Goal: Information Seeking & Learning: Learn about a topic

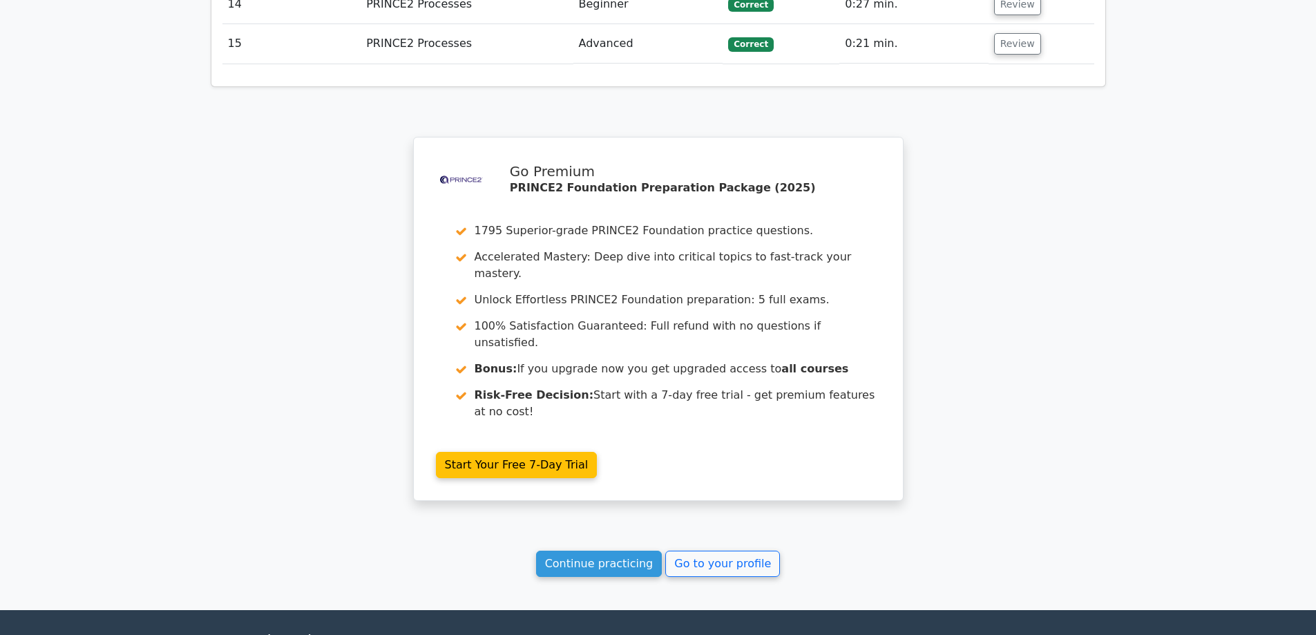
scroll to position [2334, 0]
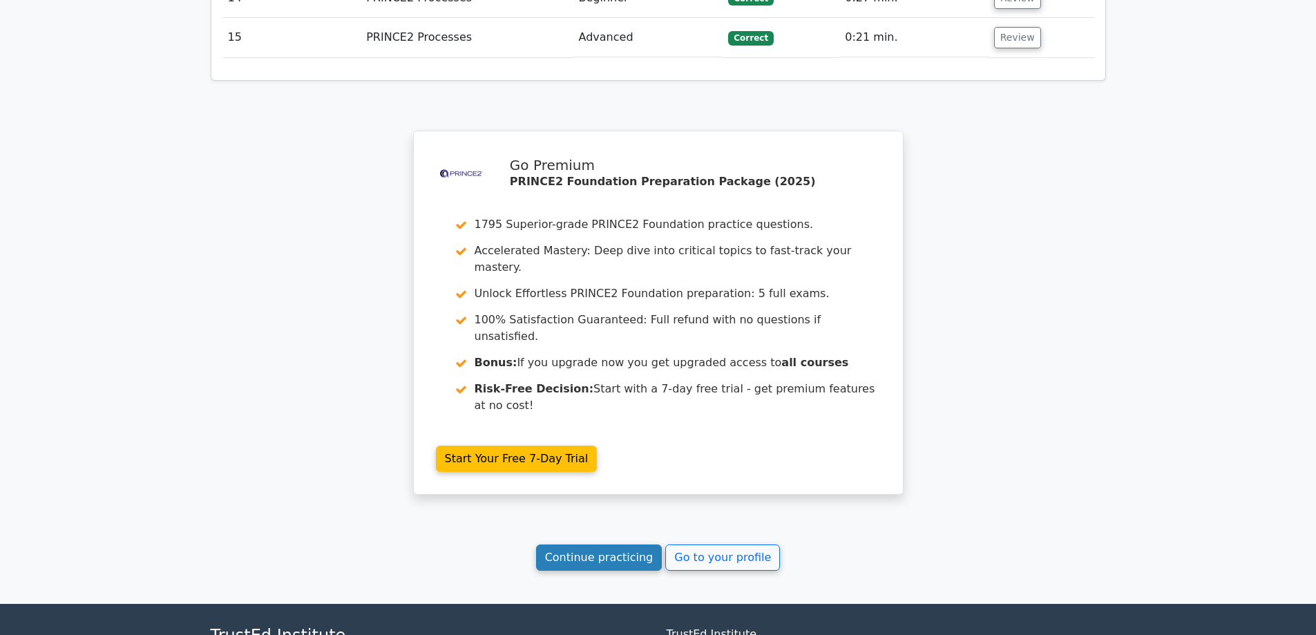
click at [602, 544] on link "Continue practicing" at bounding box center [599, 557] width 126 height 26
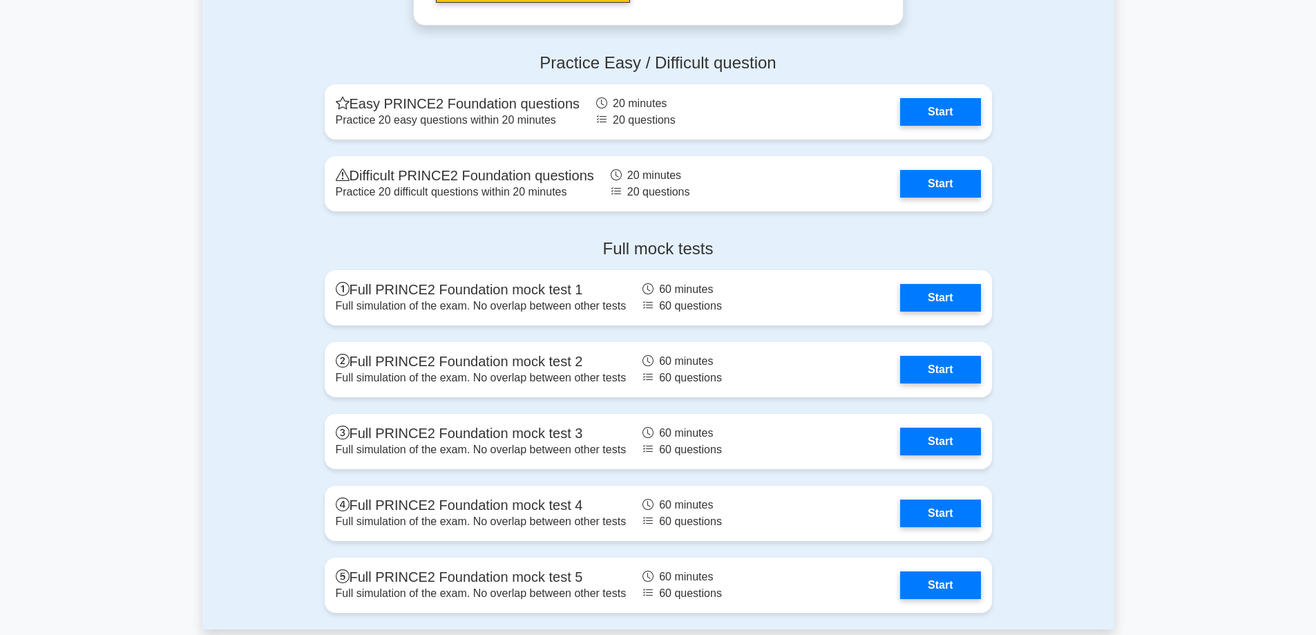
scroll to position [2289, 0]
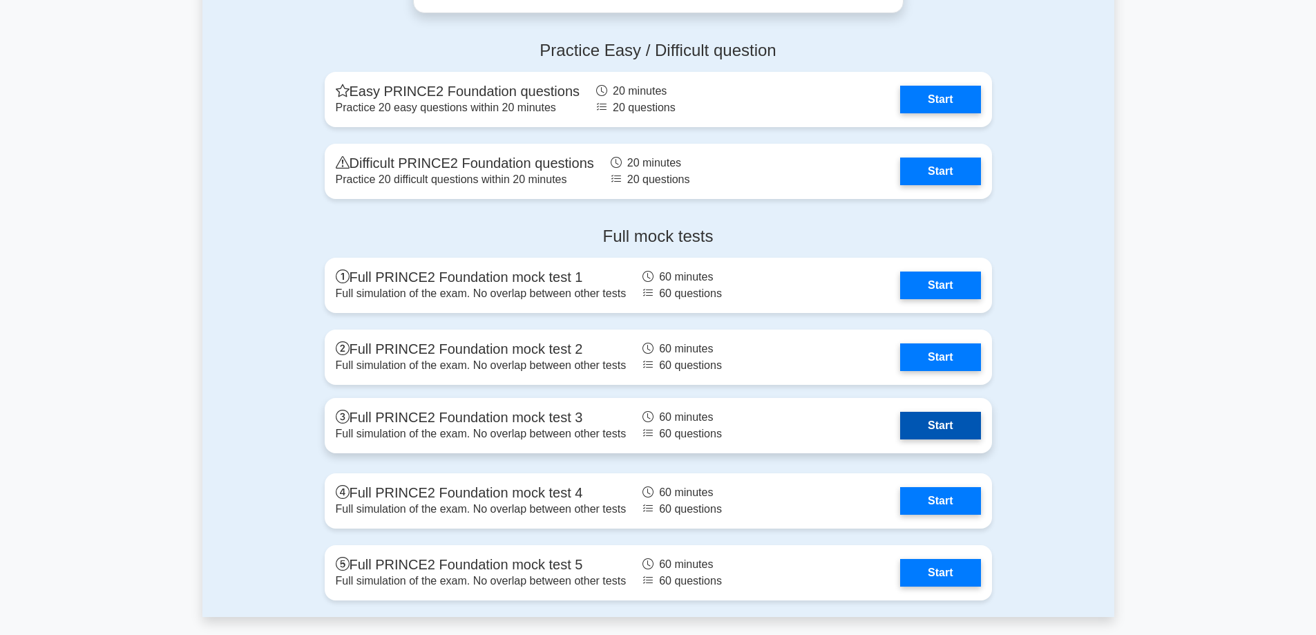
click at [964, 430] on link "Start" at bounding box center [940, 426] width 80 height 28
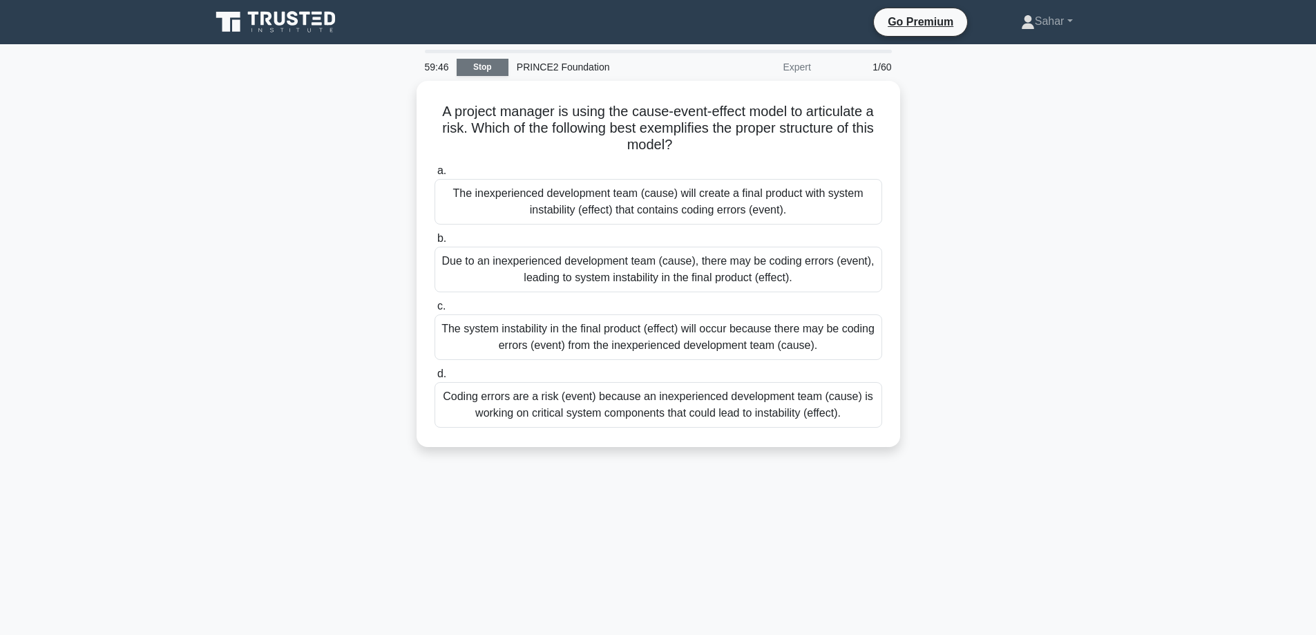
click at [490, 69] on link "Stop" at bounding box center [483, 67] width 52 height 17
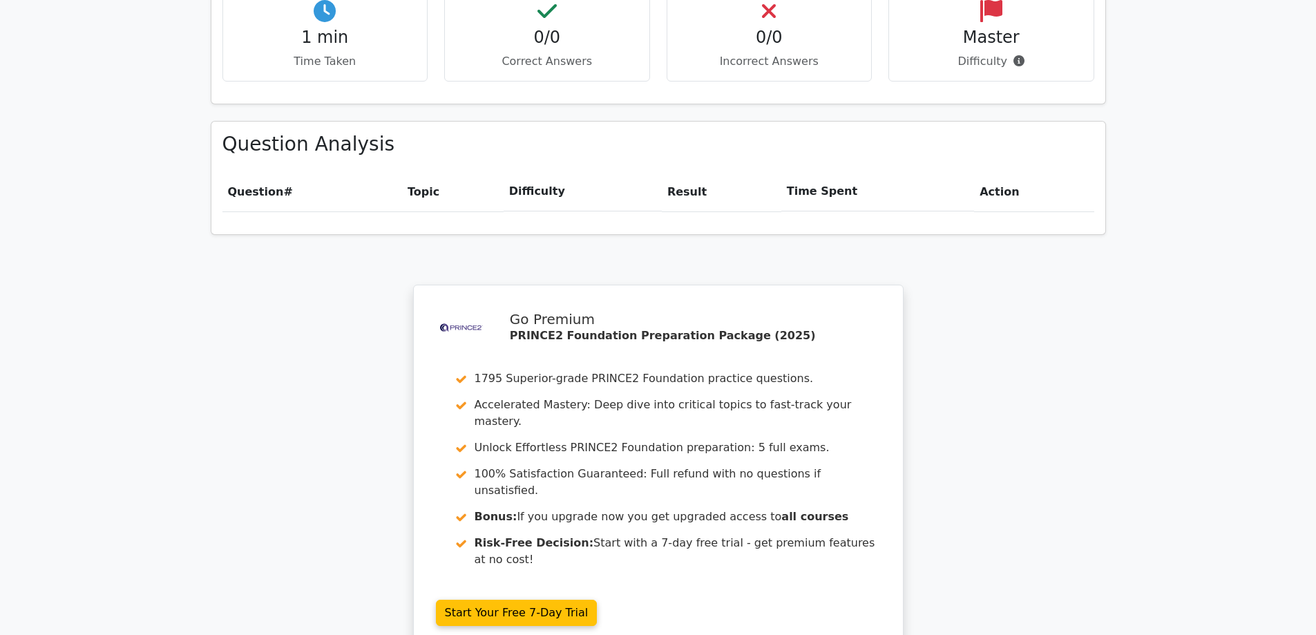
scroll to position [883, 0]
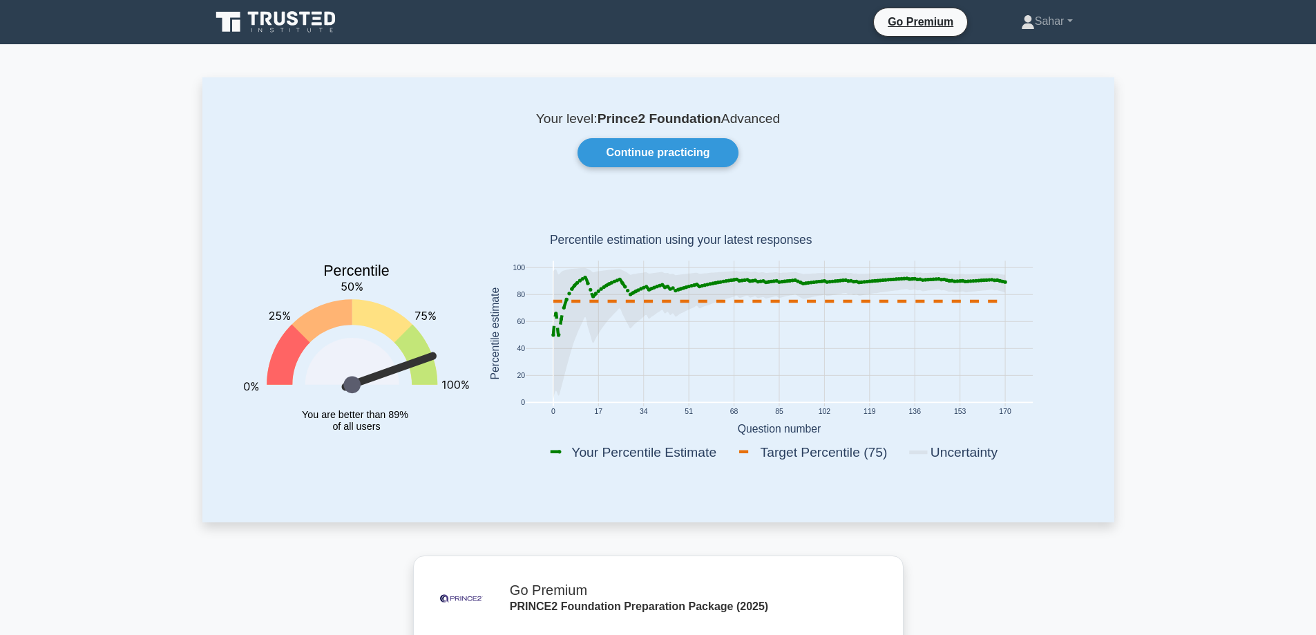
click at [977, 239] on rect at bounding box center [779, 335] width 604 height 271
click at [698, 151] on link "Continue practicing" at bounding box center [658, 152] width 160 height 29
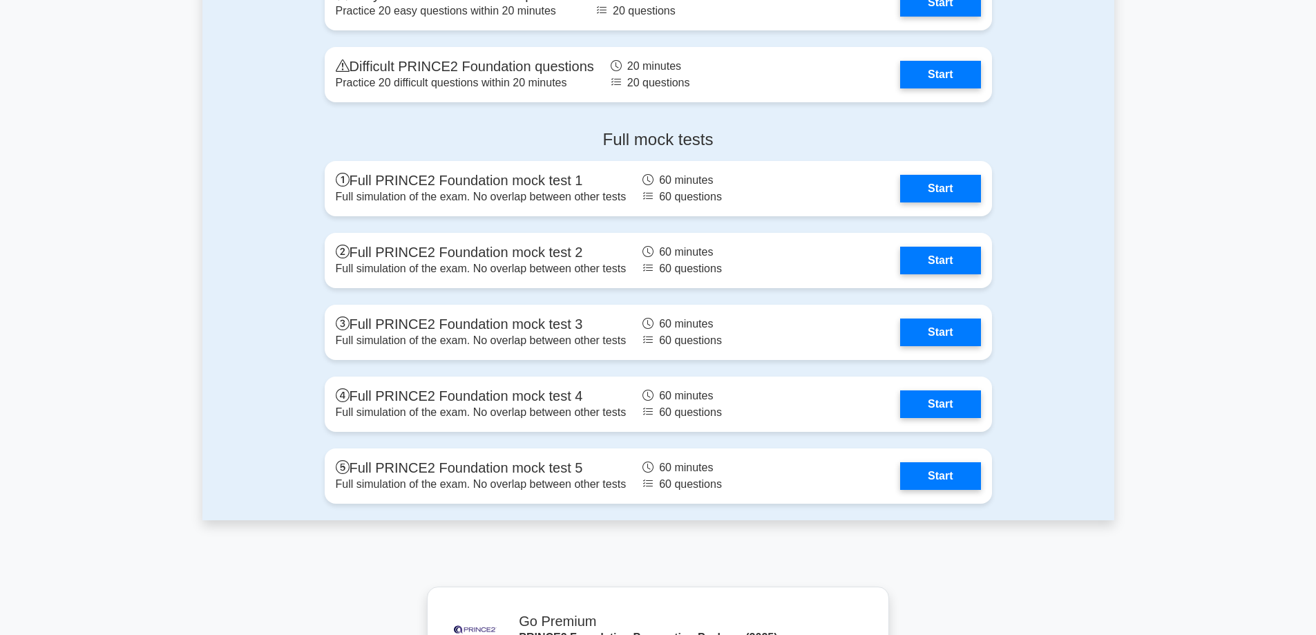
scroll to position [2457, 0]
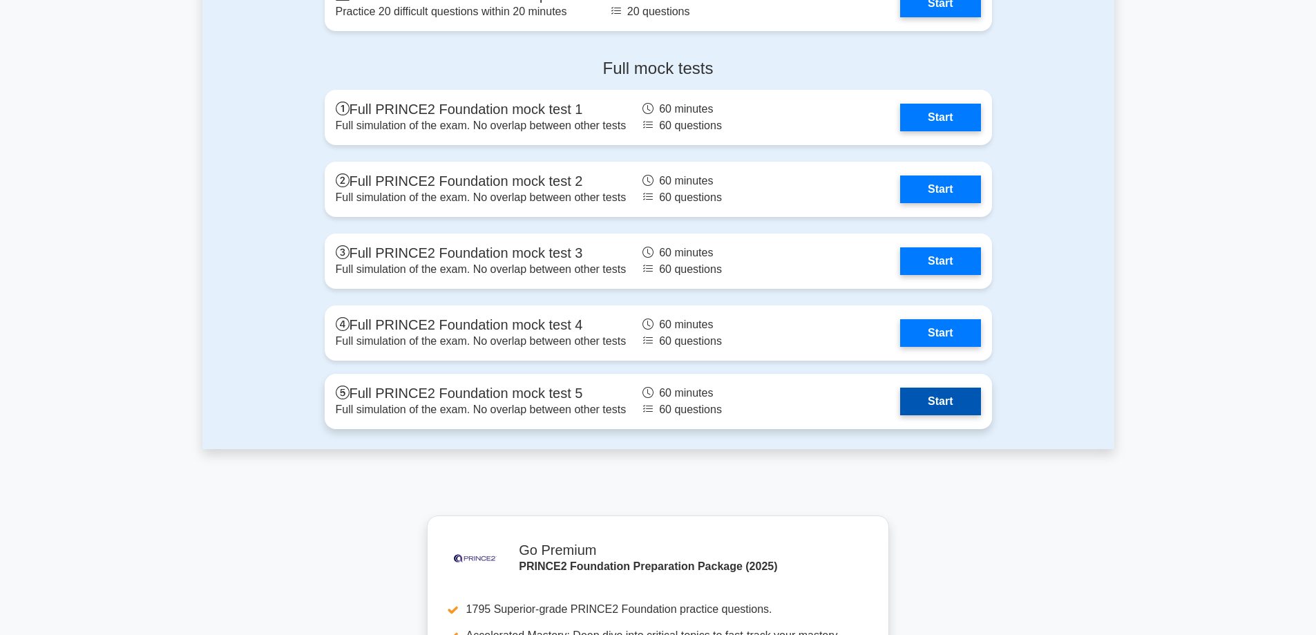
click at [929, 401] on link "Start" at bounding box center [940, 402] width 80 height 28
